Goal: Task Accomplishment & Management: Use online tool/utility

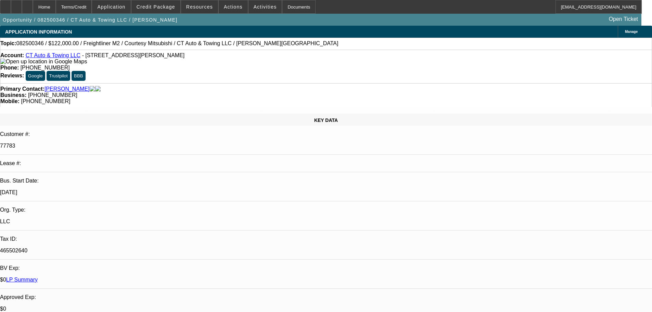
select select "0"
select select "3"
select select "0"
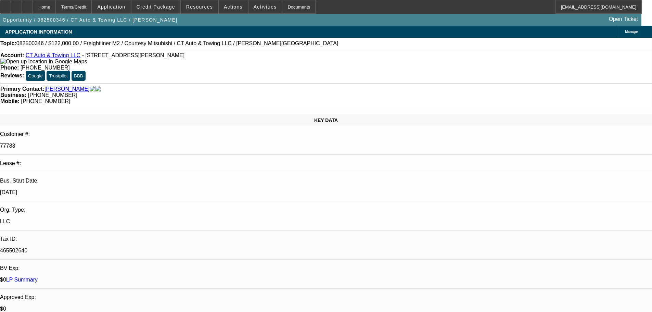
select select "0"
select select "2"
select select "0"
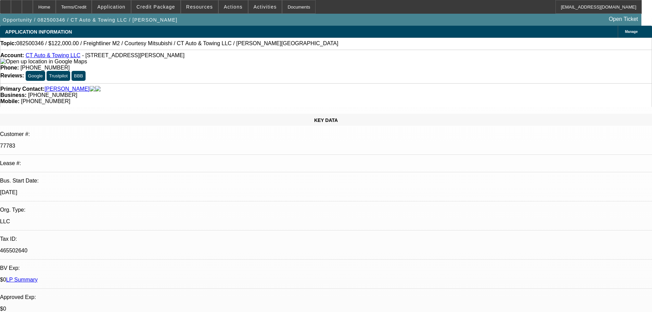
select select "2"
select select "0"
select select "3"
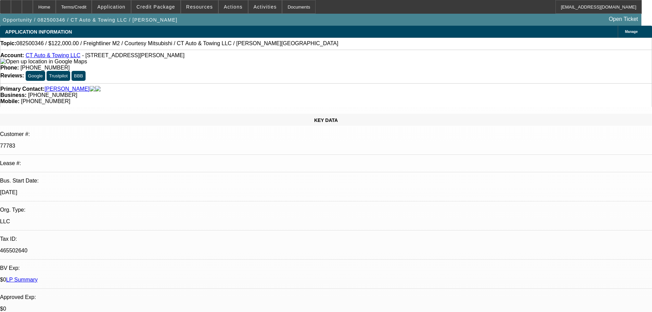
select select "0"
select select "6"
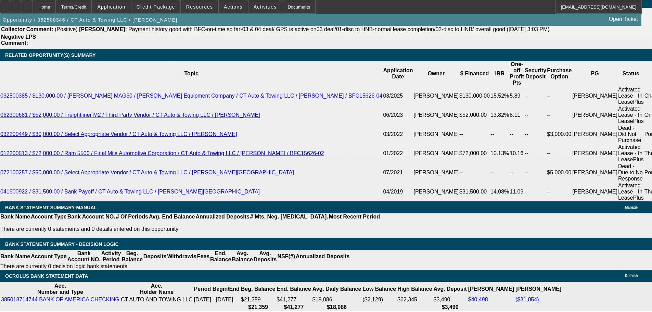
scroll to position [1198, 0]
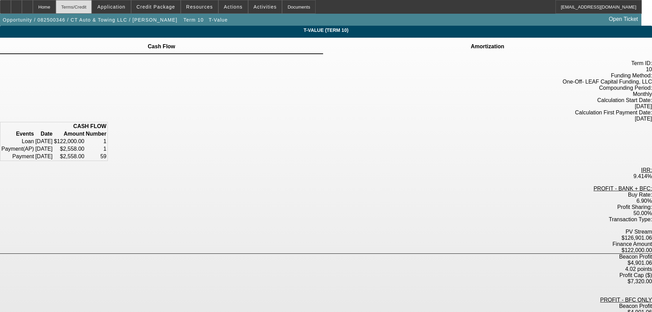
click at [92, 8] on div "Terms/Credit" at bounding box center [74, 7] width 36 height 14
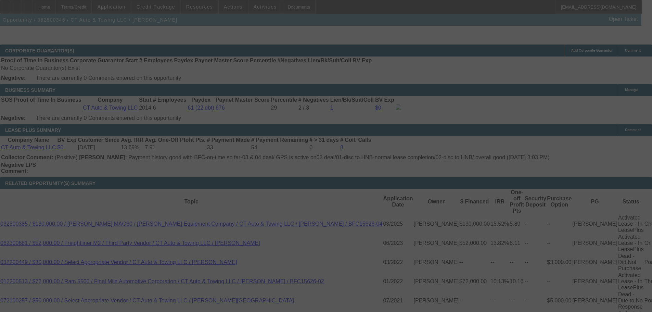
scroll to position [1056, 0]
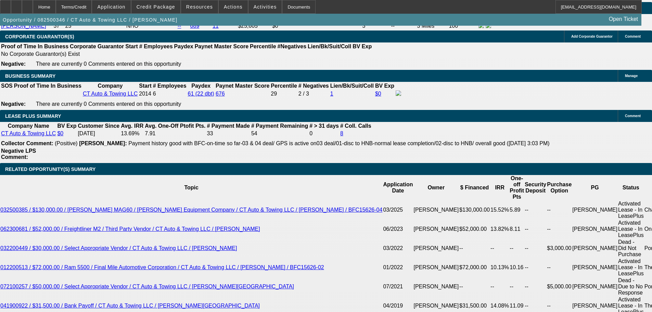
select select "0"
select select "3"
select select "0"
select select "6"
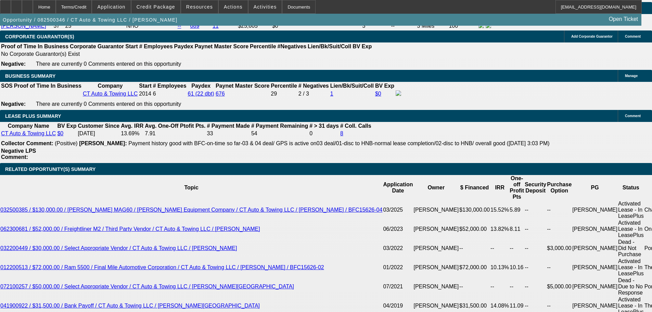
select select "0"
select select "2"
select select "0"
select select "6"
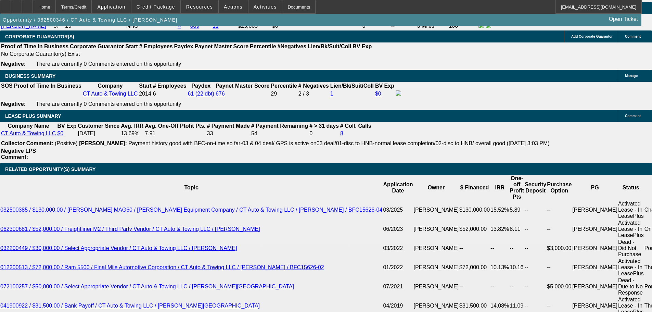
select select "0"
select select "2"
select select "0"
select select "6"
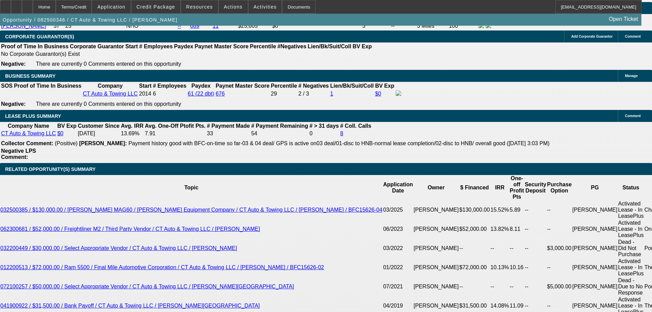
select select "0"
select select "3"
select select "0"
select select "6"
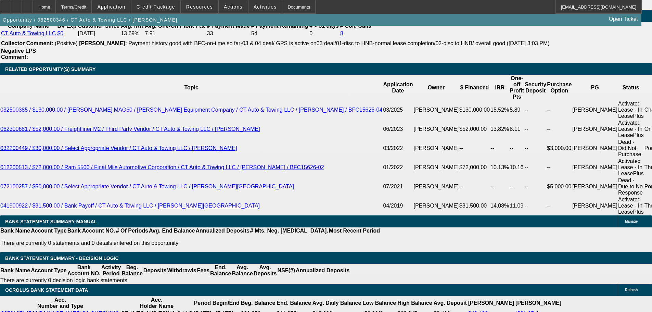
scroll to position [1203, 0]
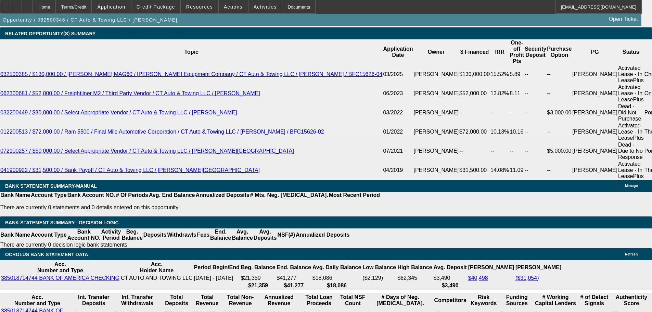
click at [33, 9] on div at bounding box center [27, 7] width 11 height 14
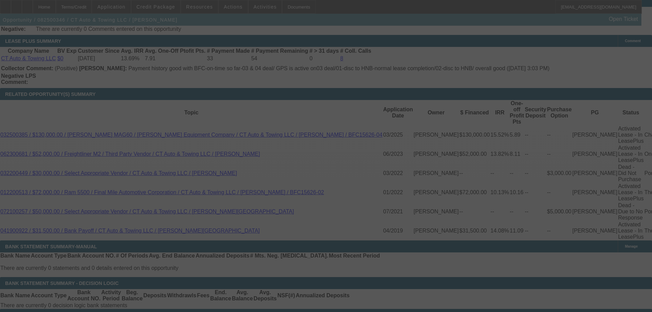
scroll to position [1140, 0]
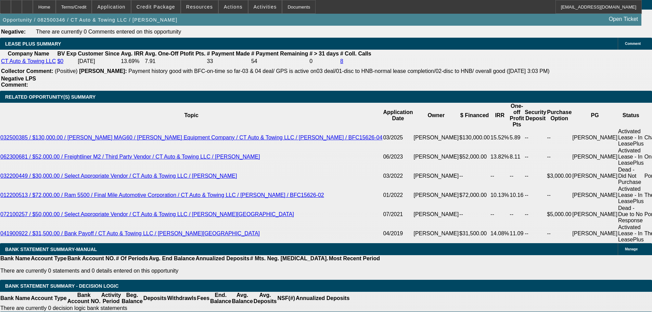
select select "0"
select select "3"
select select "0"
select select "6"
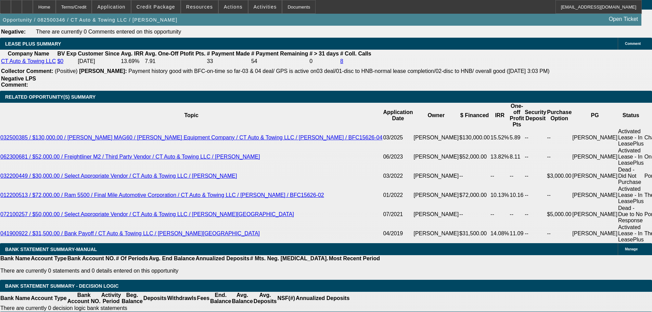
select select "0"
select select "3"
select select "0"
select select "6"
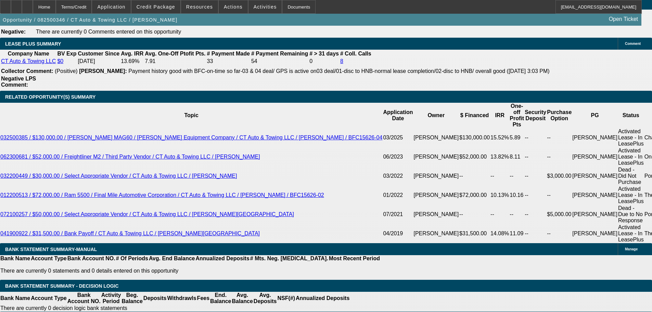
select select "0"
select select "2"
select select "0"
select select "6"
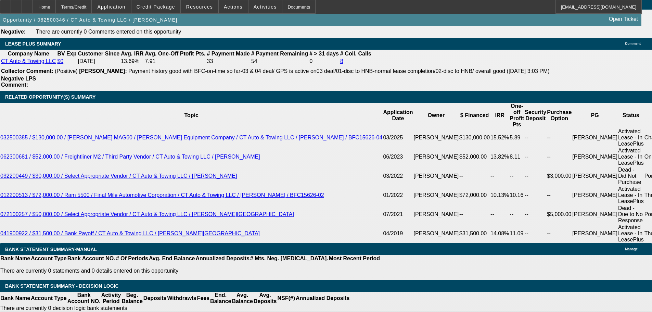
select select "0"
select select "2"
select select "0"
select select "6"
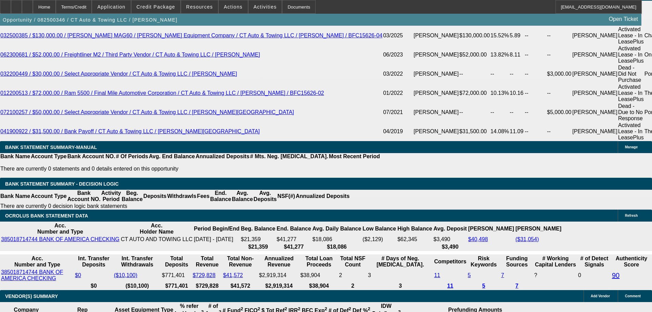
scroll to position [1242, 0]
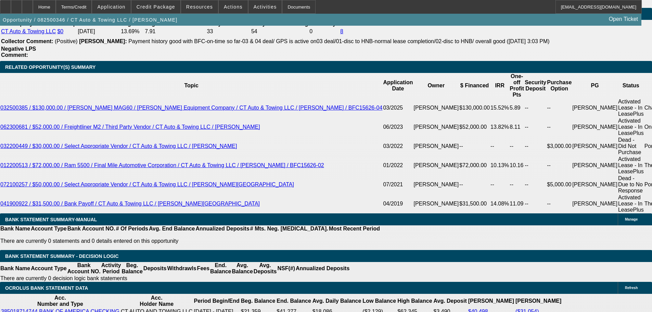
scroll to position [1208, 0]
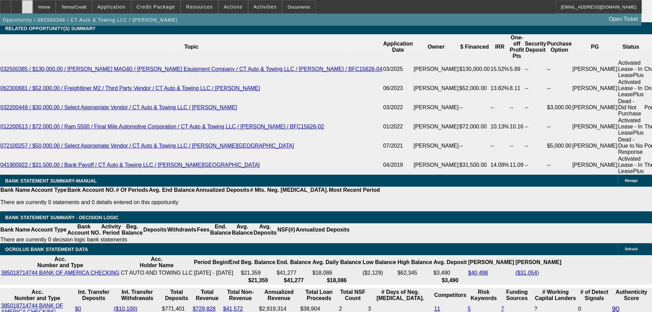
click at [33, 10] on div at bounding box center [27, 7] width 11 height 14
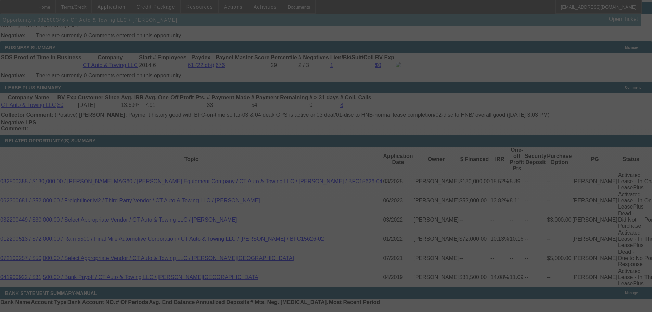
scroll to position [1086, 0]
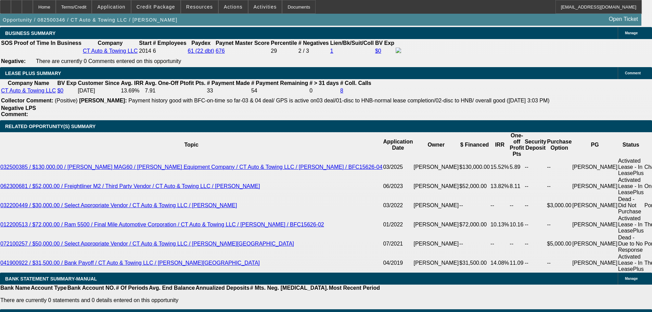
select select "0"
select select "3"
select select "0"
select select "6"
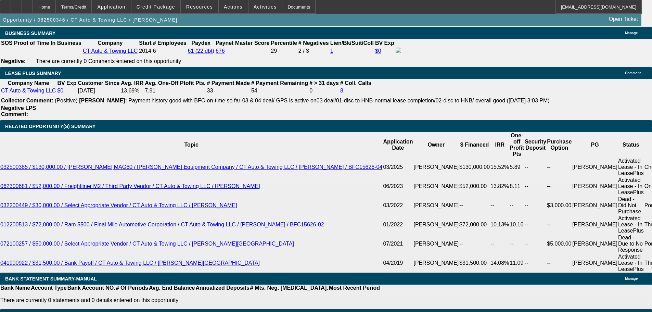
select select "0"
select select "3"
select select "0"
select select "6"
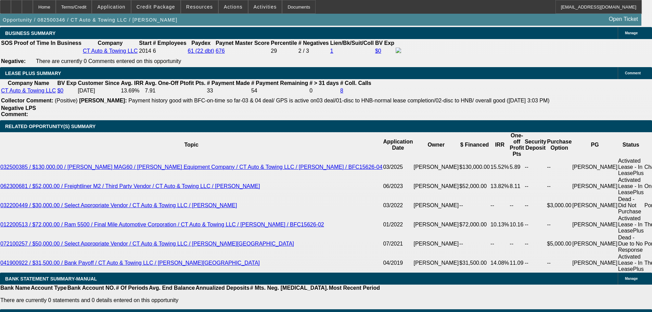
select select "0"
select select "3"
select select "0"
select select "6"
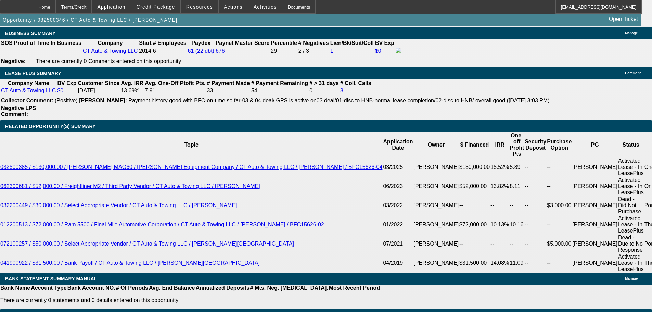
select select "0"
select select "3"
select select "0"
select select "6"
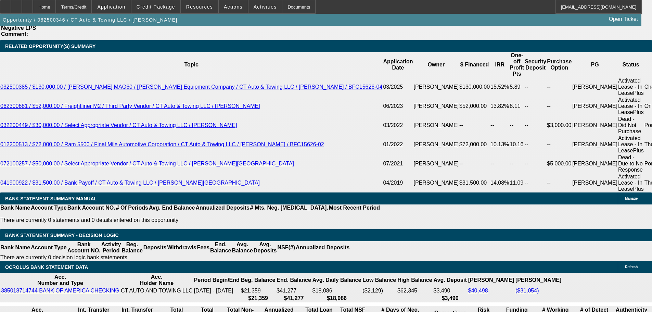
scroll to position [1242, 0]
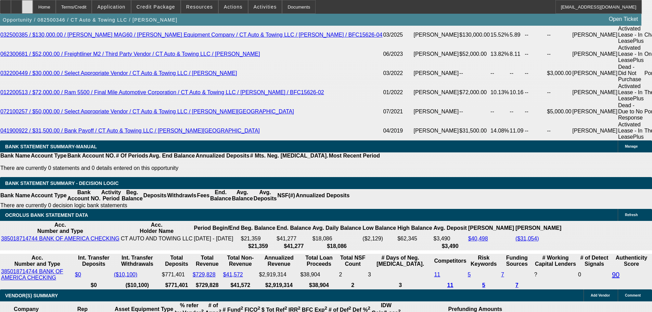
click at [33, 11] on div at bounding box center [27, 7] width 11 height 14
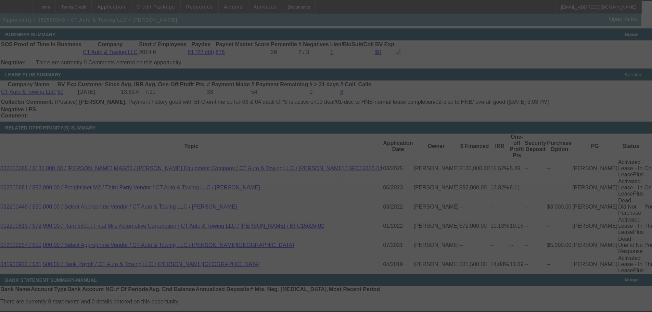
scroll to position [1120, 0]
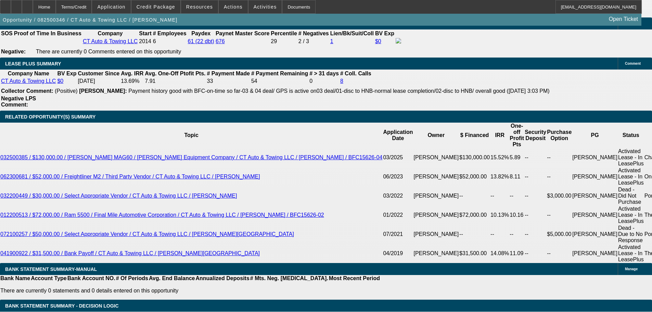
select select "0"
select select "3"
select select "0"
select select "6"
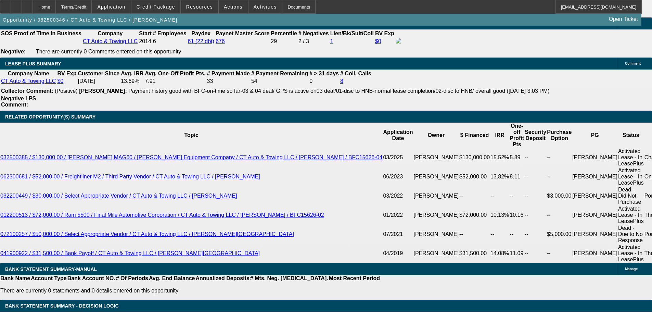
select select "0"
select select "3"
select select "0"
select select "6"
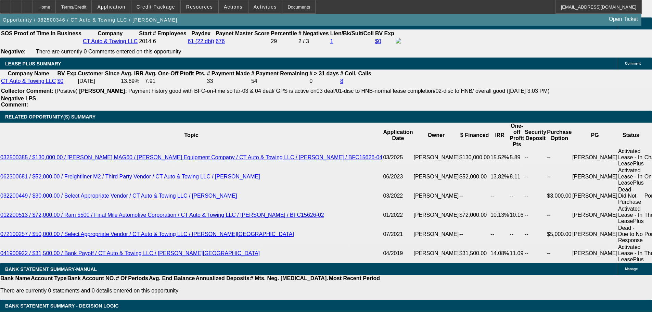
select select "0"
select select "3"
select select "0"
select select "6"
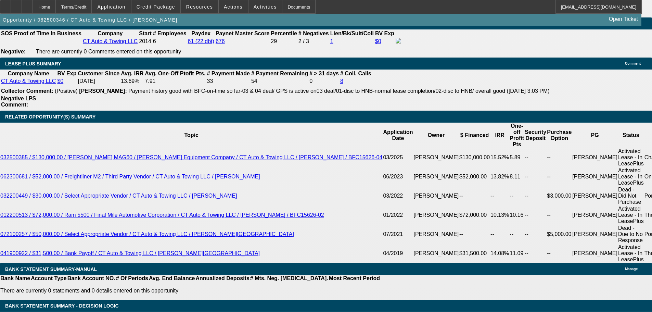
select select "0"
select select "3"
select select "0"
select select "6"
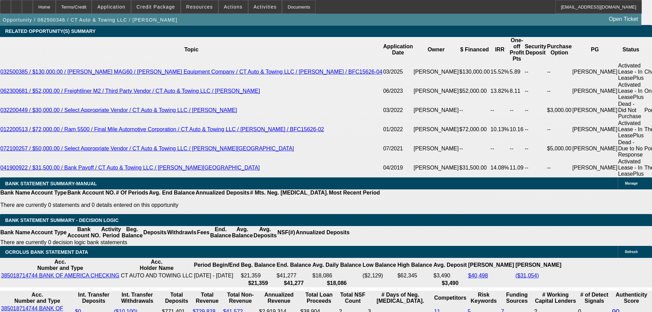
scroll to position [1208, 0]
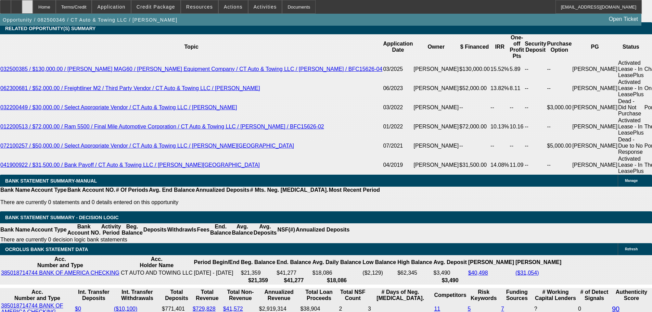
click at [33, 12] on div at bounding box center [27, 7] width 11 height 14
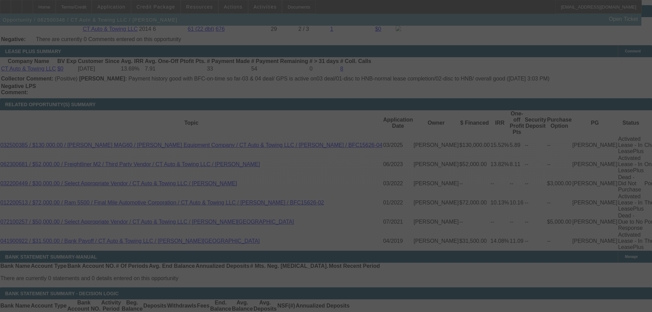
scroll to position [1143, 0]
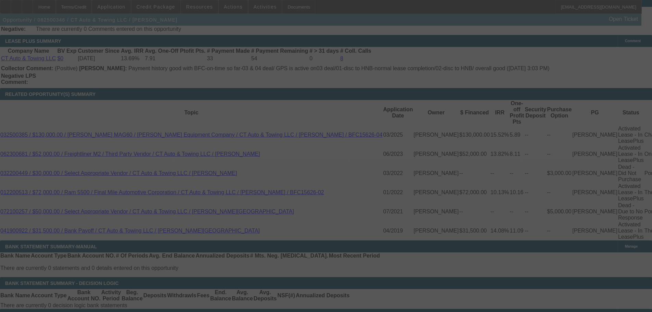
select select "0"
select select "6"
select select "0"
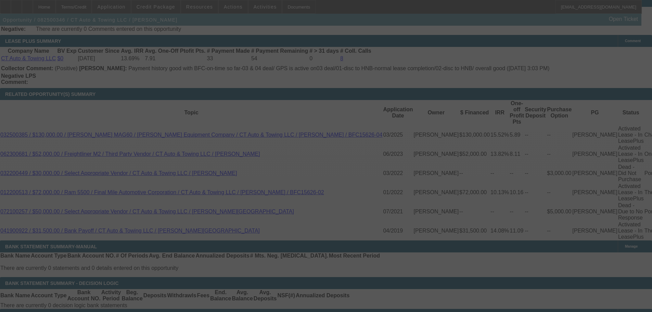
select select "0"
select select "6"
select select "0"
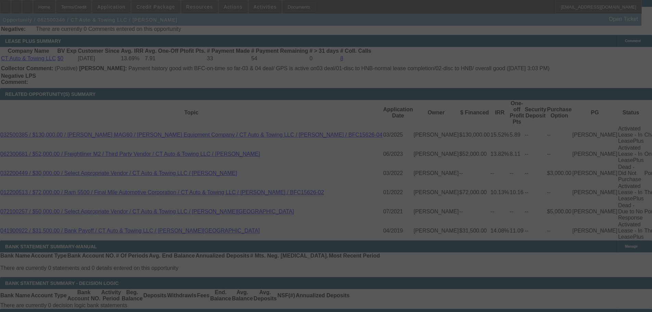
select select "0"
select select "6"
select select "0"
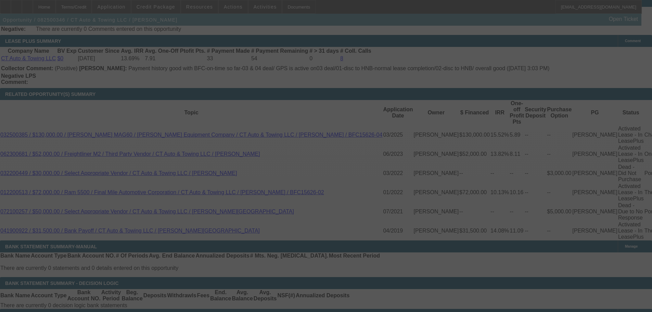
select select "6"
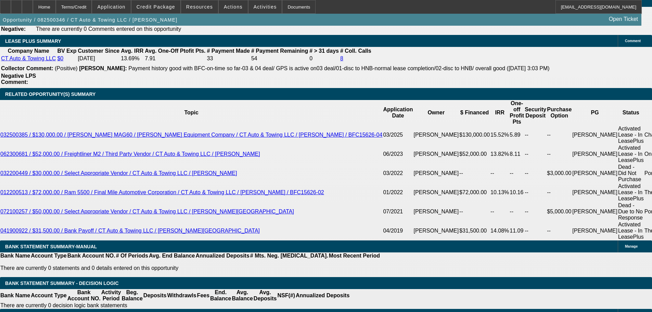
scroll to position [1140, 0]
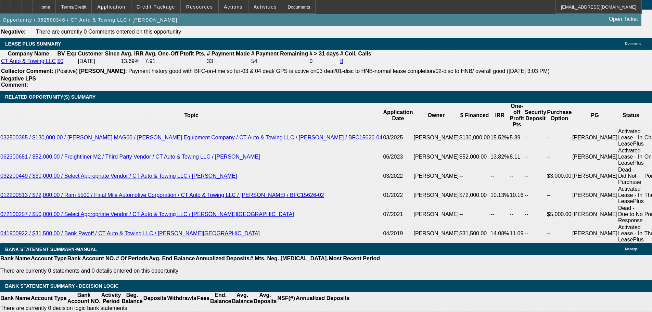
select select "3"
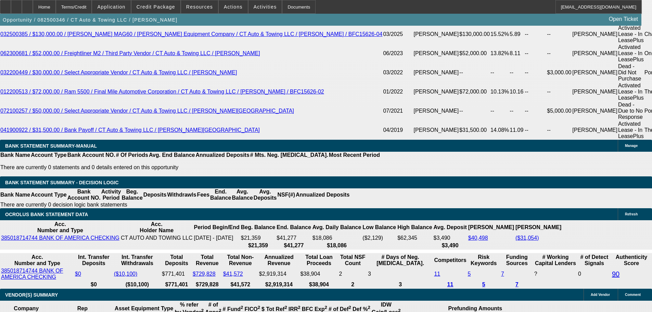
scroll to position [1242, 0]
